Goal: Transaction & Acquisition: Purchase product/service

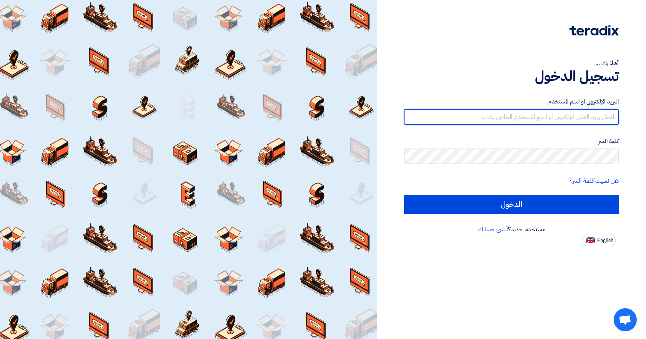
type input "[EMAIL_ADDRESS][DOMAIN_NAME]"
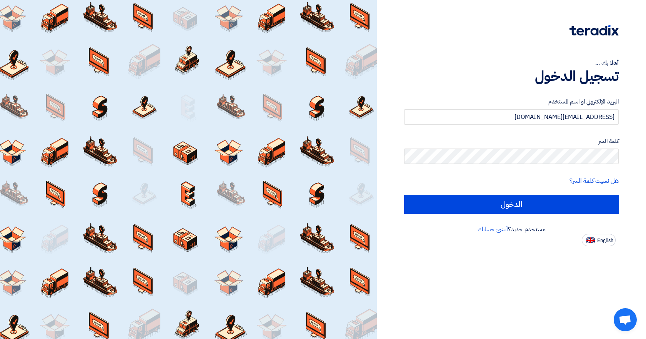
click at [453, 193] on form "البريد الإلكتروني او اسم [PERSON_NAME] [PERSON_NAME][EMAIL_ADDRESS][DOMAIN_NAME…" at bounding box center [511, 155] width 214 height 116
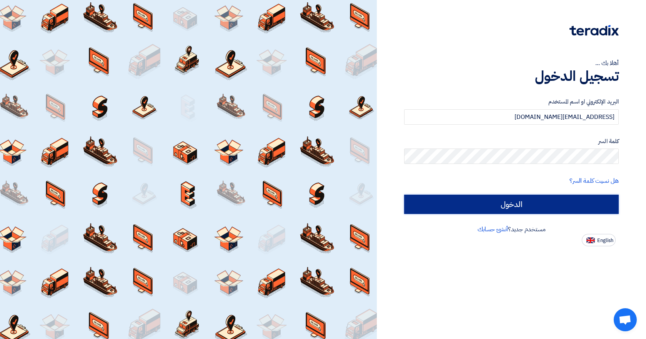
click at [446, 209] on input "الدخول" at bounding box center [511, 203] width 214 height 19
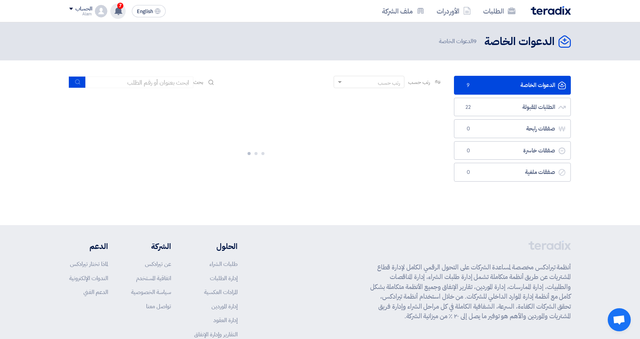
drag, startPoint x: 120, startPoint y: 6, endPoint x: 130, endPoint y: 20, distance: 16.8
click at [120, 6] on span "7" at bounding box center [120, 6] width 6 height 6
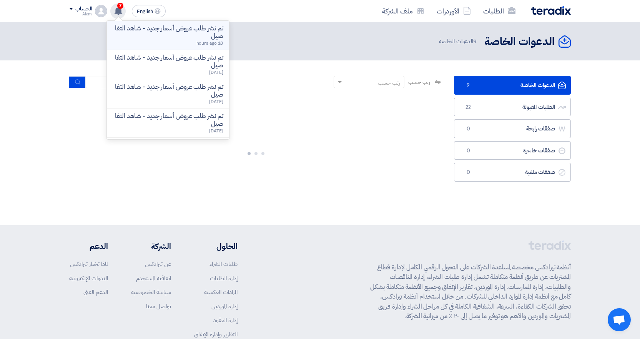
click at [140, 33] on p "تم نشر طلب عروض أسعار جديد - شاهد التفاصيل" at bounding box center [168, 32] width 110 height 15
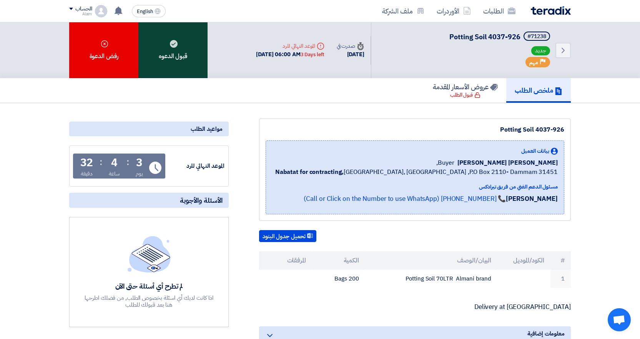
click at [169, 59] on div "قبول الدعوه" at bounding box center [172, 50] width 69 height 56
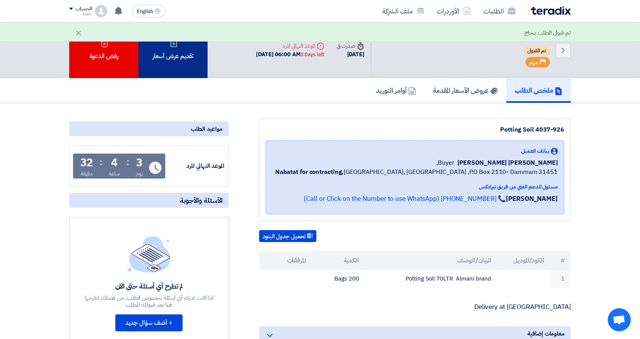
click at [183, 47] on div "تقديم عرض أسعار" at bounding box center [172, 50] width 69 height 56
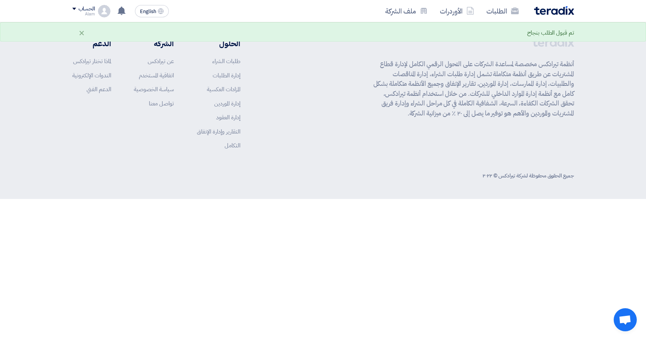
drag, startPoint x: 645, startPoint y: 143, endPoint x: 645, endPoint y: 98, distance: 44.6
click at [645, 98] on html "الطلبات الأوردرات ملف الشركة English EN تم نشر طلب عروض أسعار جديد - شاهد التفا…" at bounding box center [323, 99] width 646 height 199
drag, startPoint x: 645, startPoint y: 95, endPoint x: 495, endPoint y: 104, distance: 150.9
click at [643, 95] on footer "أنظمة تيرادكس مخصصة لمساعدة الشركات على التحول الرقمي الكامل لإدارة قطاع المشتر…" at bounding box center [323, 110] width 646 height 176
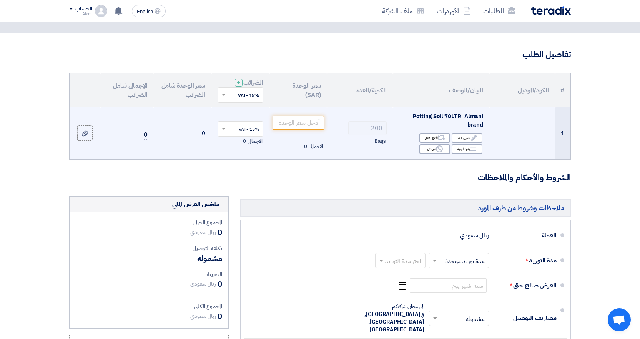
scroll to position [38, 0]
click at [276, 123] on input "number" at bounding box center [298, 122] width 52 height 14
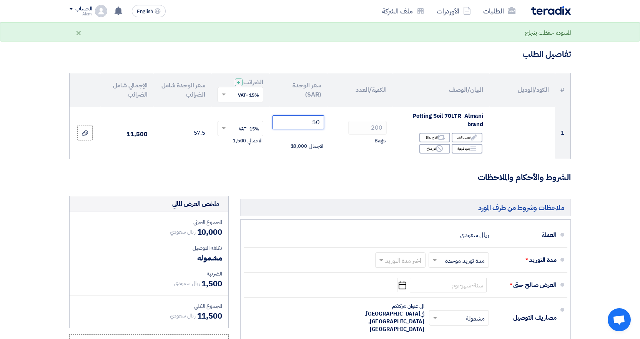
type input "50"
click at [294, 191] on form "تفاصيل الطلب # الكود/الموديل البيان/الوصف الكمية/العدد سعر الوحدة (SAR) [DEMOGR…" at bounding box center [319, 254] width 501 height 413
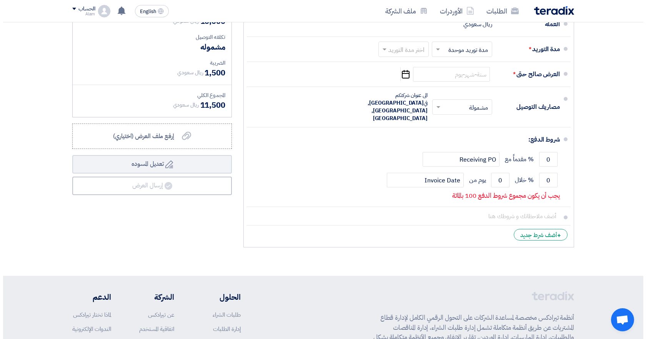
scroll to position [251, 0]
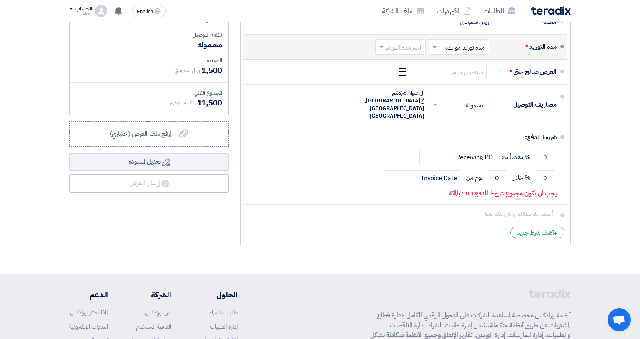
click at [472, 49] on input "text" at bounding box center [457, 47] width 56 height 11
click at [458, 75] on span "مدة توريد موحدة" at bounding box center [466, 77] width 40 height 9
click at [395, 42] on input "text" at bounding box center [398, 47] width 46 height 11
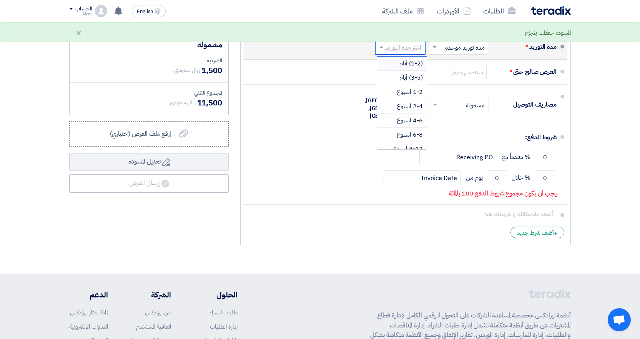
click at [403, 66] on span "(1-2) أيام" at bounding box center [410, 63] width 23 height 9
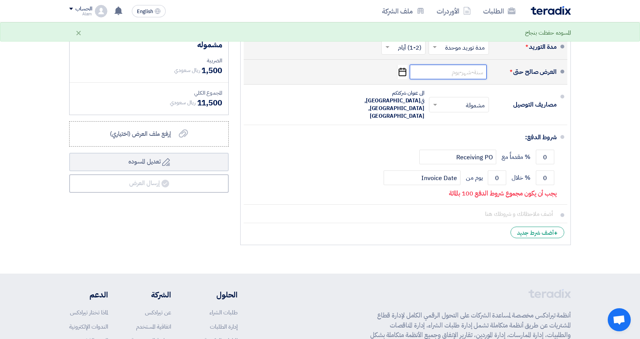
click at [437, 72] on input at bounding box center [448, 72] width 77 height 15
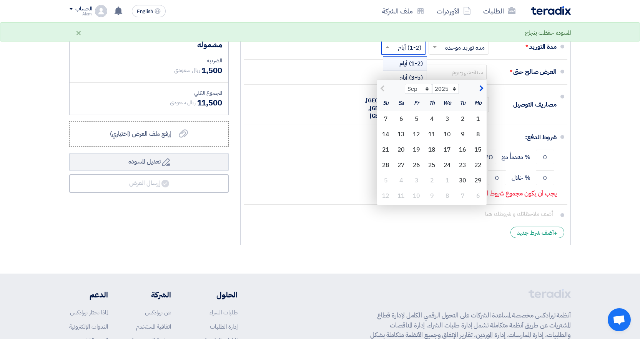
click at [393, 41] on app-shell "الطلبات الأوردرات ملف الشركة English EN تم نشر طلب عروض أسعار جديد - شاهد التفا…" at bounding box center [320, 110] width 640 height 679
click at [397, 70] on div "(1-2) أيام" at bounding box center [404, 63] width 43 height 14
click at [390, 48] on span at bounding box center [387, 47] width 10 height 8
drag, startPoint x: 477, startPoint y: 88, endPoint x: 439, endPoint y: 76, distance: 39.6
click at [478, 88] on span "button" at bounding box center [480, 88] width 4 height 8
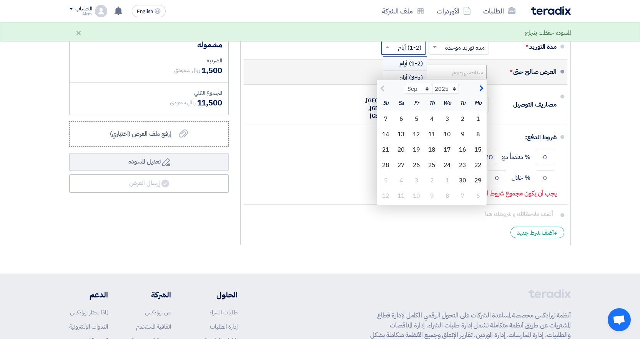
select select "10"
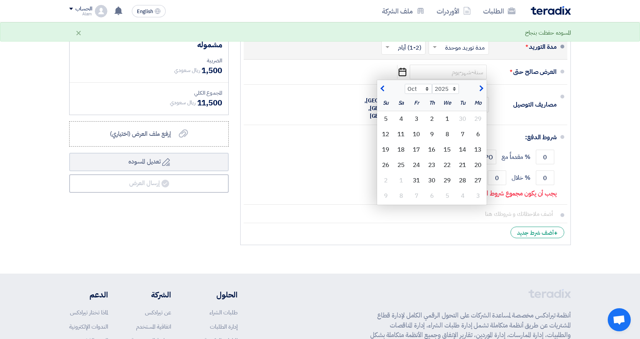
click at [382, 50] on span at bounding box center [387, 47] width 10 height 8
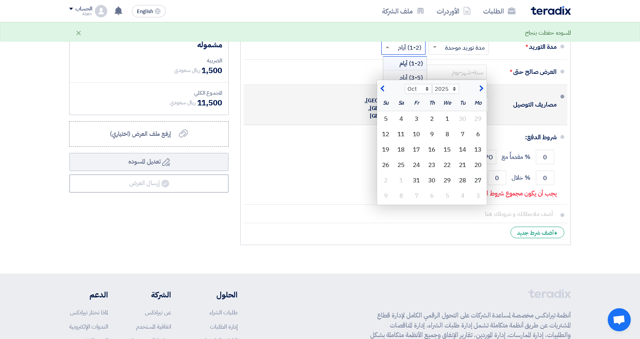
click at [354, 88] on div "× مشمولة × الى عنوان شركتكم في [GEOGRAPHIC_DATA], [GEOGRAPHIC_DATA], [GEOGRAPHI…" at bounding box center [413, 105] width 151 height 34
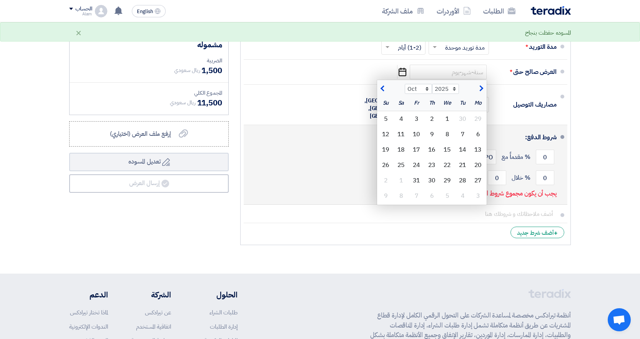
click at [328, 130] on div "شروط الدفع:" at bounding box center [406, 137] width 300 height 18
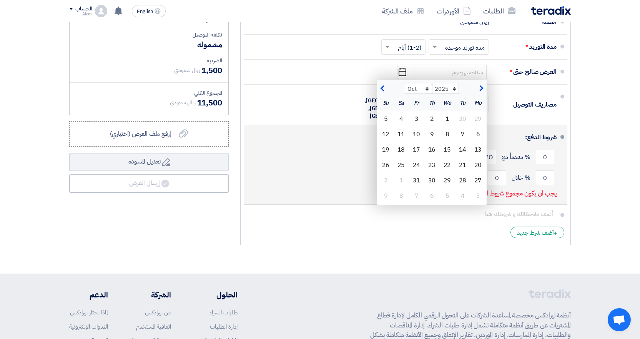
drag, startPoint x: 562, startPoint y: 125, endPoint x: 353, endPoint y: 128, distance: 208.7
click at [302, 174] on div "شروط الدفع: 0 % مقدماً مع Receiving PO 0 % خلال 0" at bounding box center [403, 164] width 307 height 73
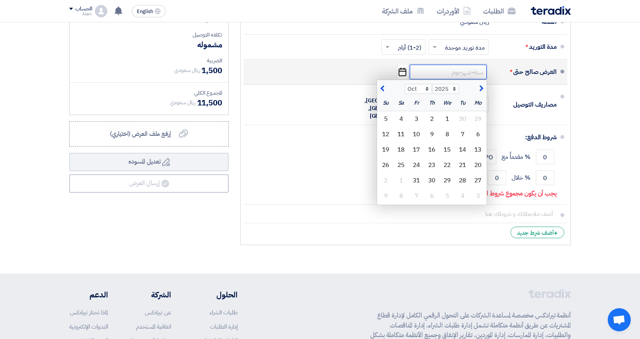
click at [432, 71] on input at bounding box center [448, 72] width 77 height 15
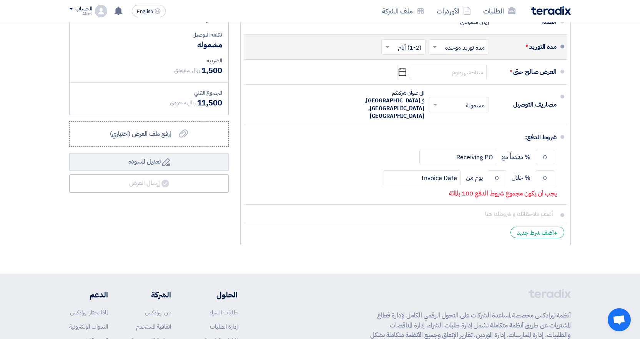
click at [405, 43] on input "text" at bounding box center [402, 47] width 40 height 11
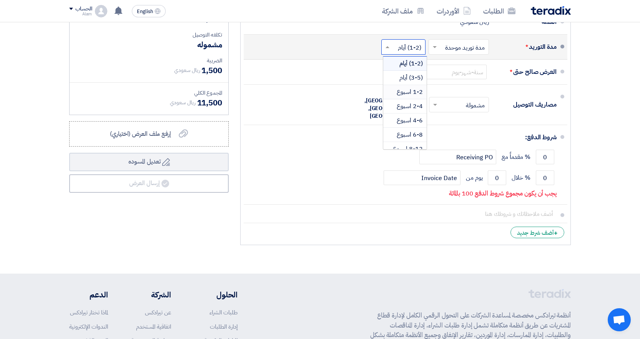
click at [407, 92] on span "1-2 اسبوع" at bounding box center [410, 91] width 26 height 9
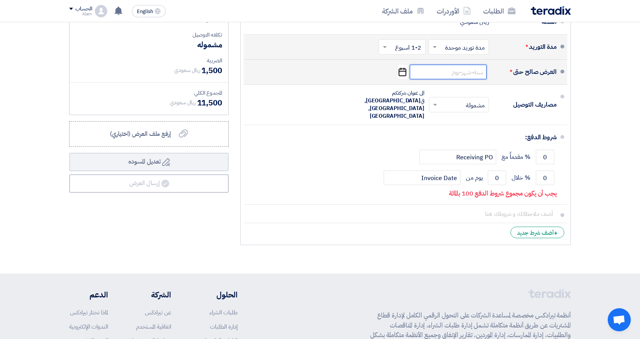
click at [453, 69] on input at bounding box center [448, 72] width 77 height 15
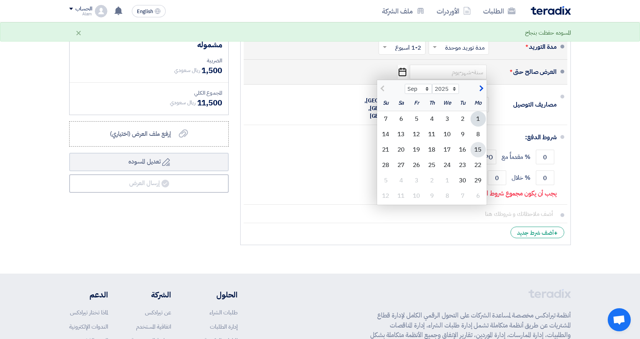
click at [477, 148] on div "15" at bounding box center [477, 149] width 15 height 15
type input "[DATE]"
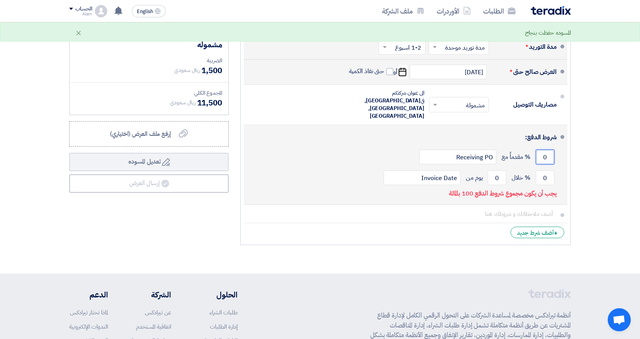
drag, startPoint x: 544, startPoint y: 136, endPoint x: 432, endPoint y: 160, distance: 115.5
click at [544, 149] on input "0" at bounding box center [545, 156] width 18 height 15
click at [549, 170] on input "0" at bounding box center [545, 177] width 18 height 15
click at [497, 170] on input "0" at bounding box center [497, 177] width 18 height 15
click at [417, 146] on div "% مقدماً مع Receiving PO" at bounding box center [403, 156] width 307 height 21
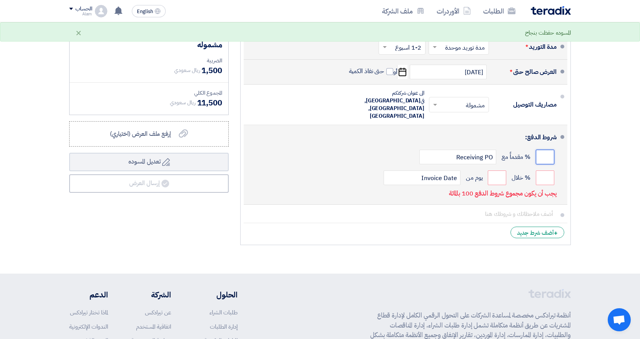
click at [547, 149] on input "number" at bounding box center [545, 156] width 18 height 15
type input "50"
click at [544, 170] on input "number" at bounding box center [545, 177] width 18 height 15
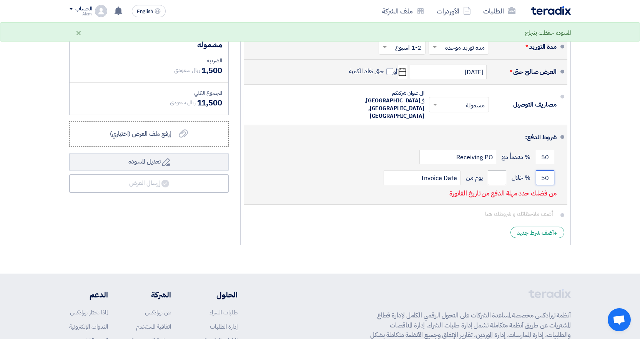
type input "50"
click at [491, 170] on input "number" at bounding box center [497, 177] width 18 height 15
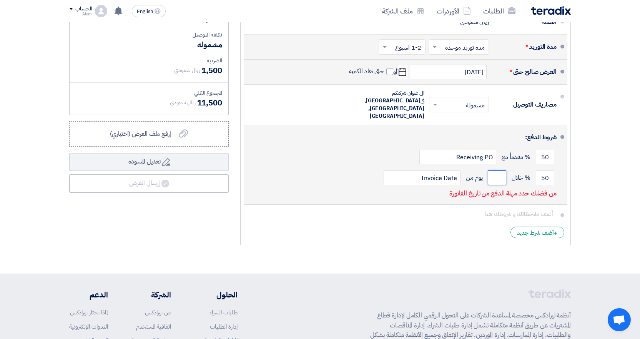
click at [491, 170] on input "number" at bounding box center [497, 177] width 18 height 15
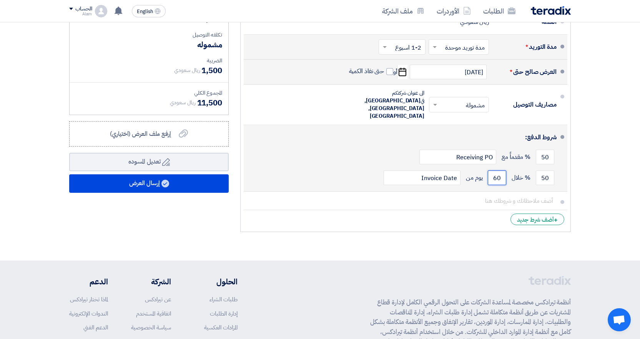
type input "60"
click at [355, 146] on div "50 % مقدماً مع Receiving PO" at bounding box center [403, 156] width 307 height 21
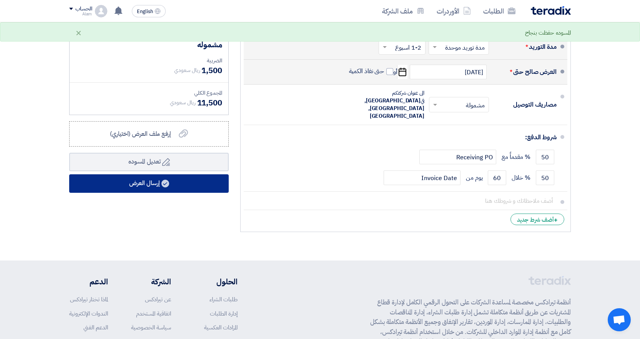
click at [183, 192] on button "إرسال العرض" at bounding box center [148, 183] width 159 height 18
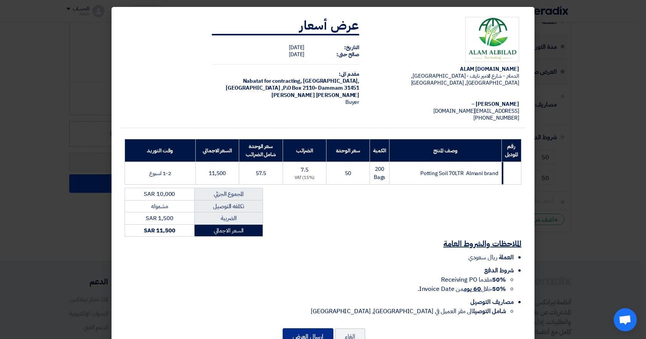
click at [326, 328] on button "إرسال العرض" at bounding box center [307, 336] width 51 height 17
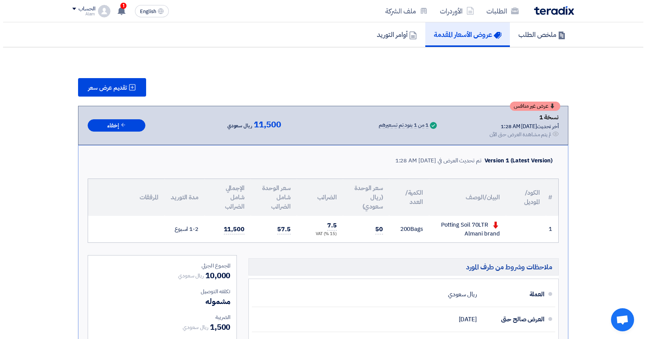
scroll to position [55, 0]
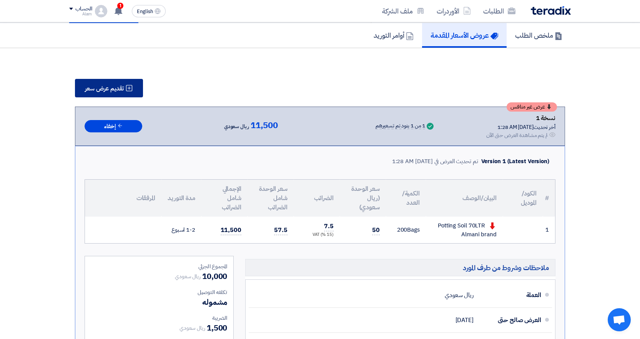
click at [137, 90] on button "تقديم عرض سعر" at bounding box center [109, 88] width 68 height 18
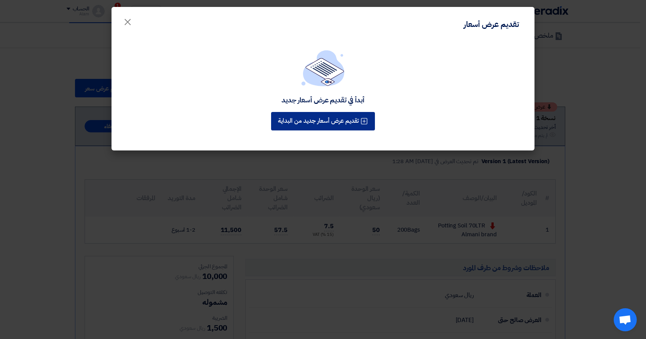
click at [299, 117] on button "تقديم عرض أسعار جديد من البداية" at bounding box center [323, 121] width 104 height 18
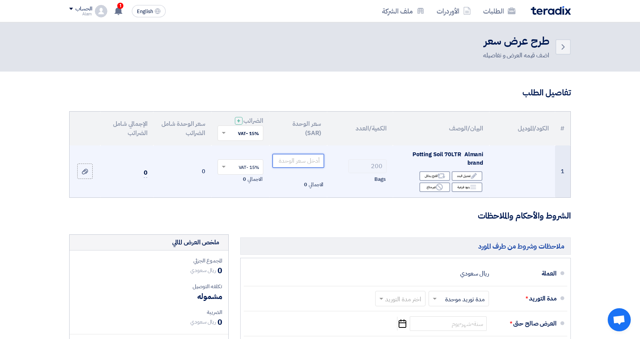
click at [312, 161] on input "number" at bounding box center [298, 161] width 52 height 14
click at [318, 164] on input "45" at bounding box center [298, 161] width 52 height 14
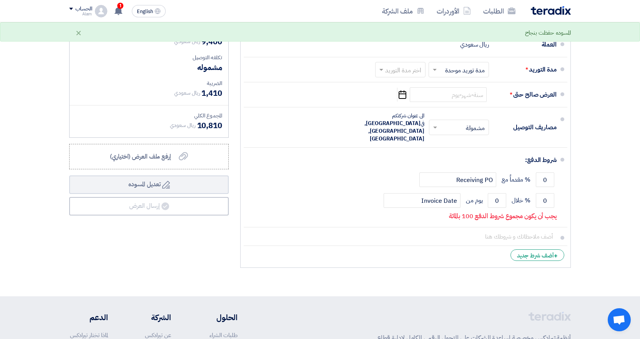
scroll to position [235, 0]
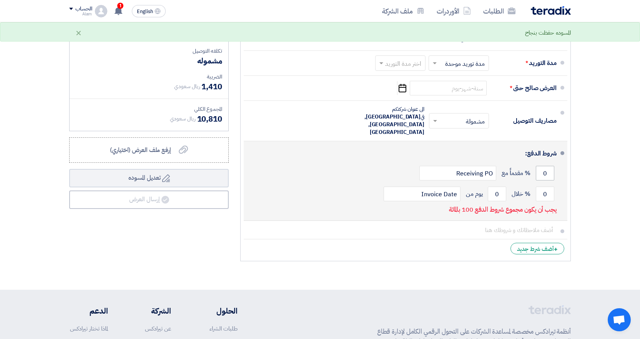
type input "47"
click at [552, 166] on input "0" at bounding box center [545, 173] width 18 height 15
type input "50"
click at [551, 186] on input "0" at bounding box center [545, 193] width 18 height 15
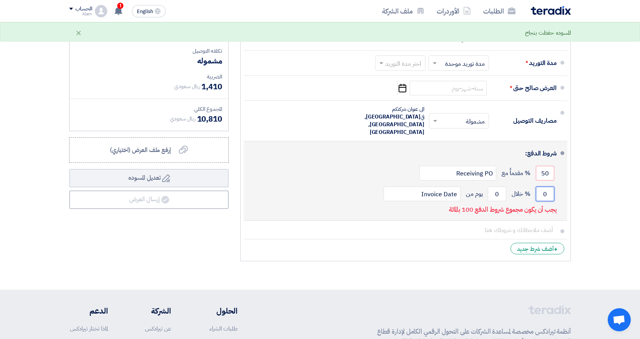
click at [551, 186] on input "0" at bounding box center [545, 193] width 18 height 15
type input "50"
click at [502, 186] on div "50 % خلال 0 يوم من Invoice Date" at bounding box center [403, 193] width 307 height 21
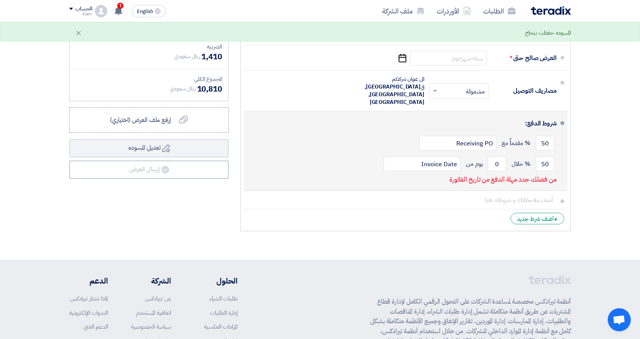
click at [502, 186] on ul "العملة ريال سعودي مدة التوريد * اختر مدة التوريد × مدة توريد موحدة ×" at bounding box center [405, 111] width 330 height 239
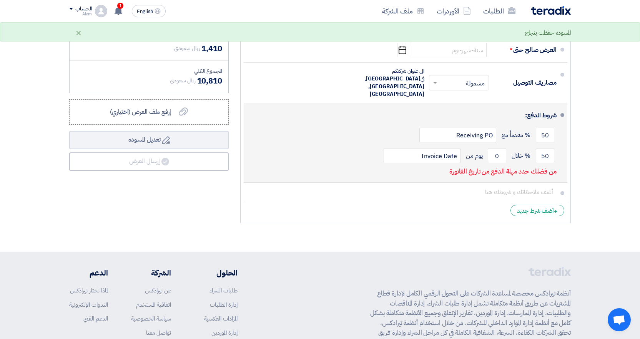
scroll to position [274, 0]
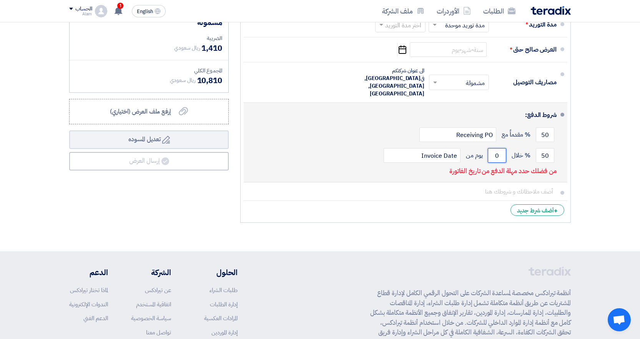
click at [495, 148] on input "0" at bounding box center [497, 155] width 18 height 15
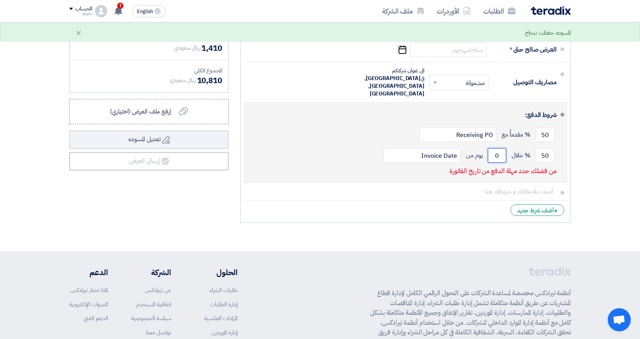
click at [495, 148] on input "0" at bounding box center [497, 155] width 18 height 15
click at [495, 148] on input "number" at bounding box center [497, 155] width 18 height 15
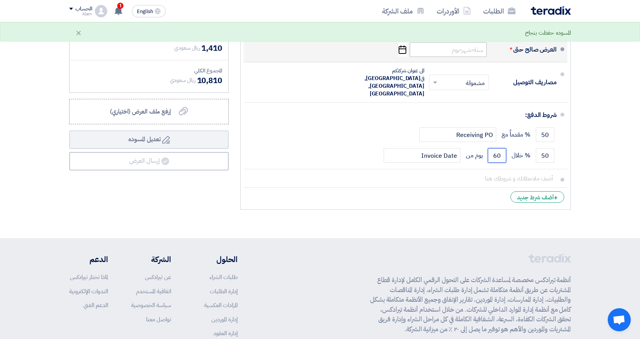
type input "60"
click at [463, 50] on input at bounding box center [448, 49] width 77 height 15
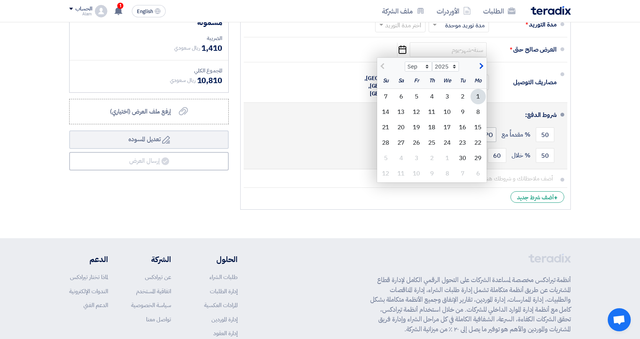
click at [474, 127] on div "15" at bounding box center [477, 126] width 15 height 15
type input "[DATE]"
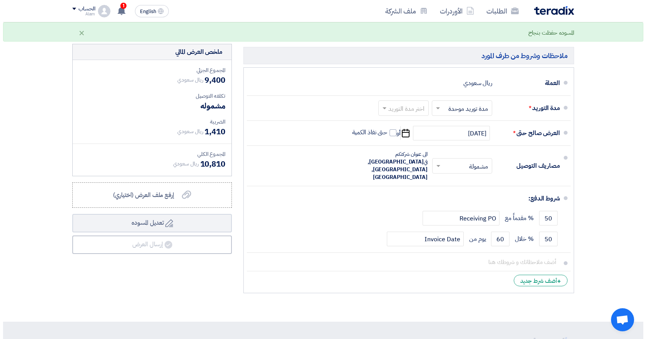
scroll to position [183, 0]
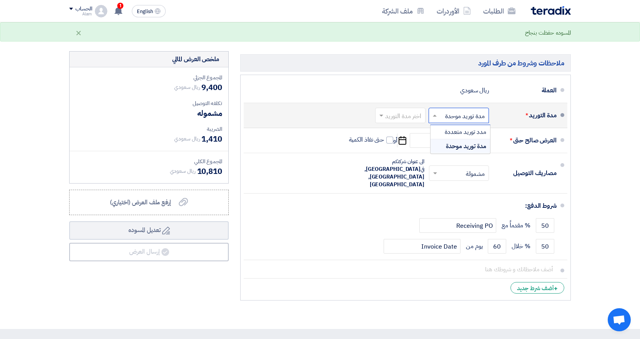
click at [448, 114] on input "text" at bounding box center [457, 116] width 56 height 11
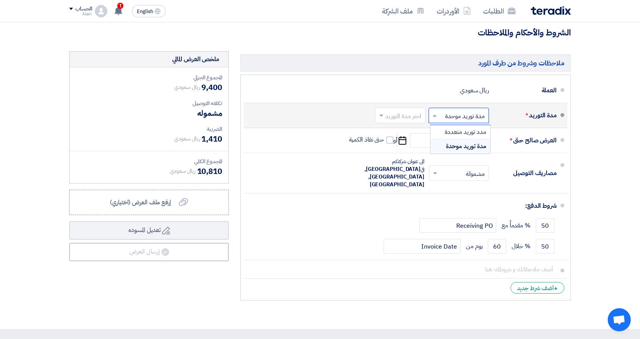
click at [405, 119] on input "text" at bounding box center [398, 116] width 46 height 11
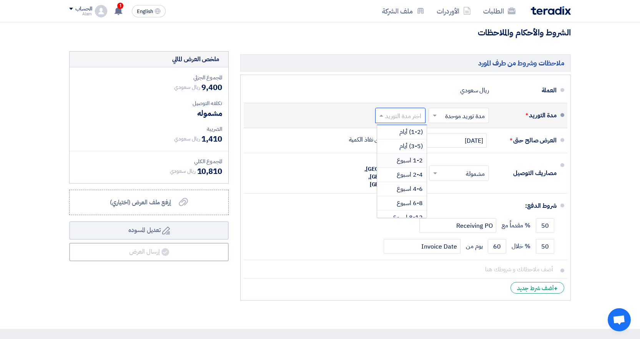
click at [406, 156] on span "1-2 اسبوع" at bounding box center [410, 160] width 26 height 9
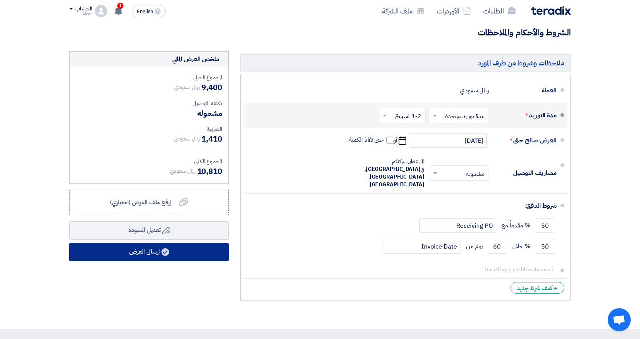
click at [185, 254] on button "إرسال العرض" at bounding box center [148, 251] width 159 height 18
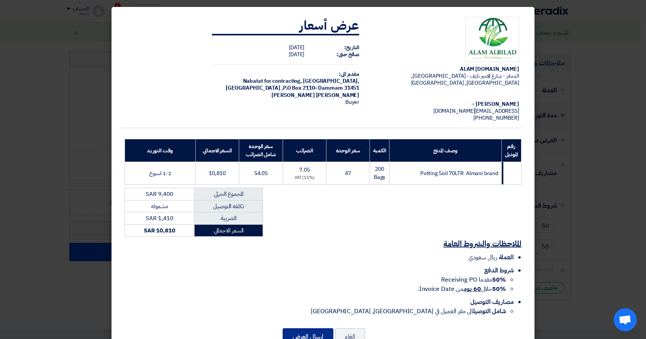
click at [312, 335] on button "إرسال العرض" at bounding box center [307, 336] width 51 height 17
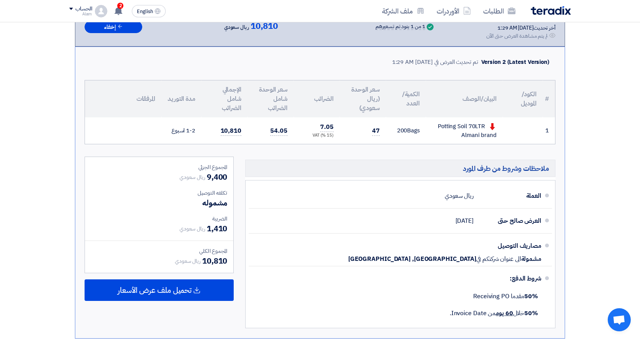
scroll to position [66, 0]
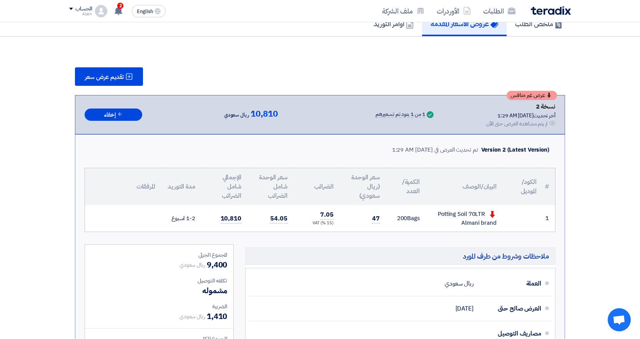
click at [128, 11] on app-header-notification-menu "2 عرض سعرك لطلب Potting Soil 4037-926 لم يعد الان تنافسي Just now عرض سعرك لطلب…" at bounding box center [118, 10] width 22 height 15
drag, startPoint x: 128, startPoint y: 11, endPoint x: 117, endPoint y: 10, distance: 10.4
click at [119, 10] on app-header-notification-menu "2 عرض سعرك لطلب Potting Soil 4037-926 لم يعد الان تنافسي Just now عرض سعرك لطلب…" at bounding box center [118, 10] width 22 height 15
click at [116, 11] on icon at bounding box center [118, 11] width 8 height 8
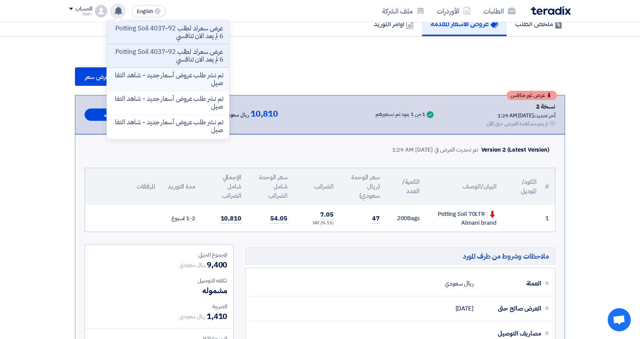
drag, startPoint x: 190, startPoint y: 70, endPoint x: 186, endPoint y: 88, distance: 18.5
click at [190, 70] on li "تم نشر طلب عروض أسعار جديد - شاهد التفاصيل" at bounding box center [168, 79] width 122 height 23
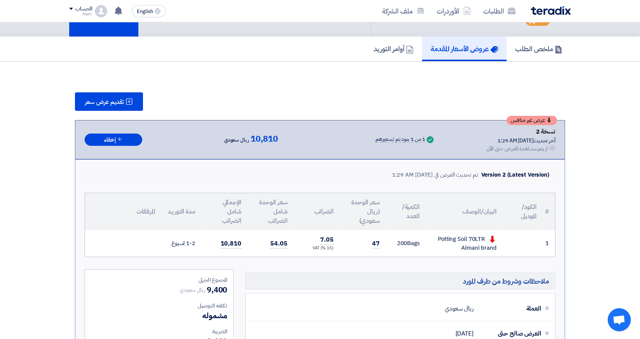
scroll to position [39, 0]
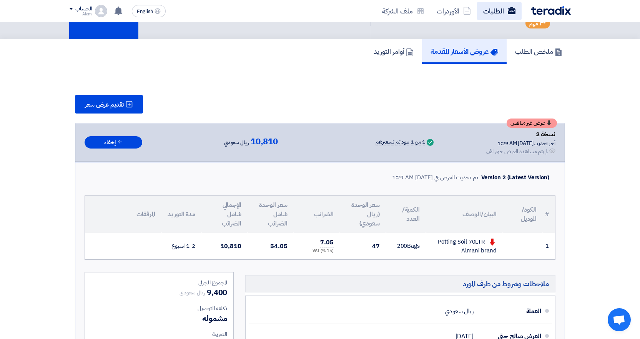
click at [498, 12] on link "الطلبات" at bounding box center [499, 11] width 45 height 18
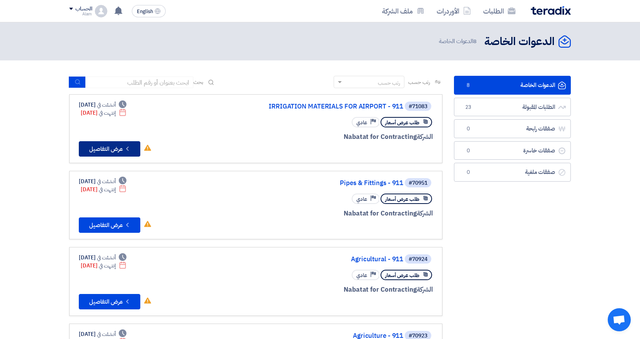
click at [129, 154] on button "Check details عرض التفاصيل" at bounding box center [109, 148] width 61 height 15
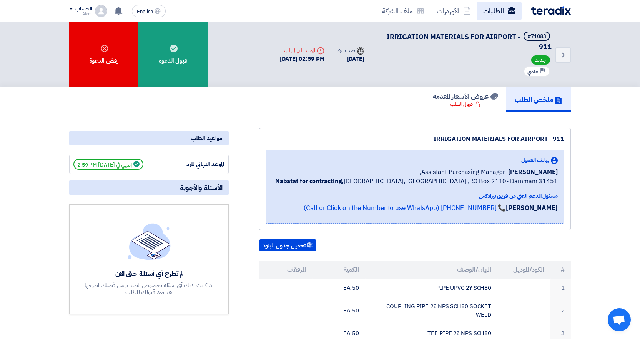
click at [514, 10] on use at bounding box center [512, 10] width 8 height 7
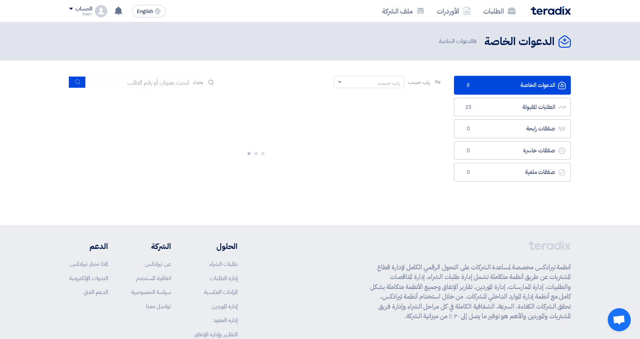
click at [500, 88] on link "الدعوات الخاصة الدعوات الخاصة 8" at bounding box center [512, 85] width 117 height 19
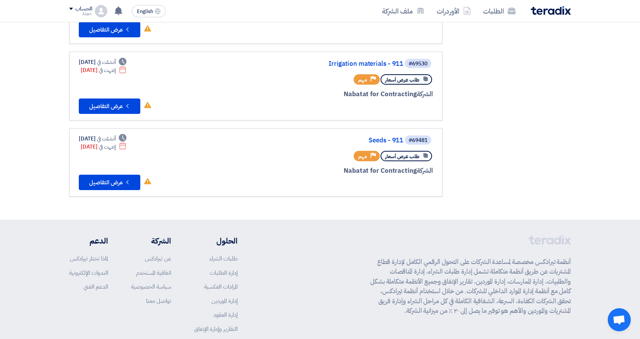
scroll to position [503, 0]
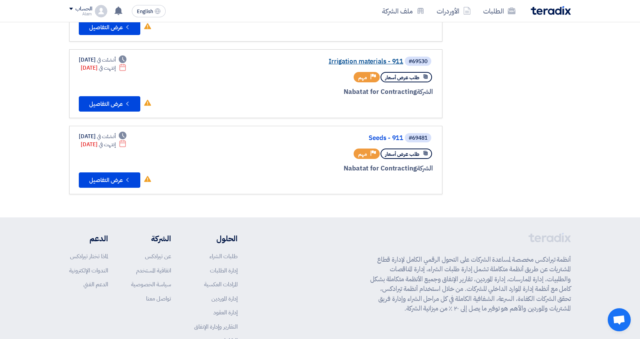
click at [372, 61] on link "Irrigation materials - 911" at bounding box center [326, 61] width 154 height 7
